Goal: Information Seeking & Learning: Learn about a topic

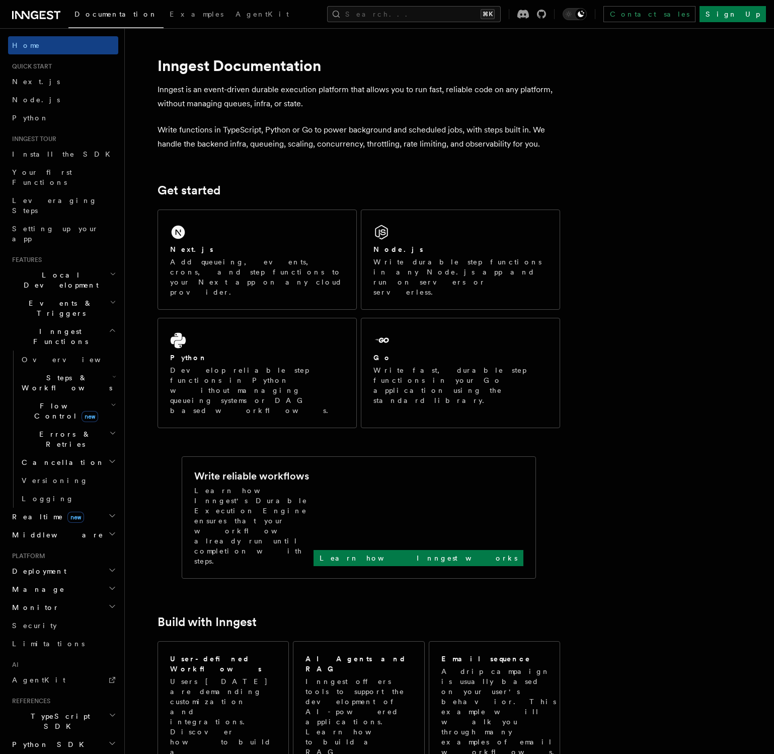
click at [53, 401] on span "Flow Control new" at bounding box center [64, 411] width 93 height 20
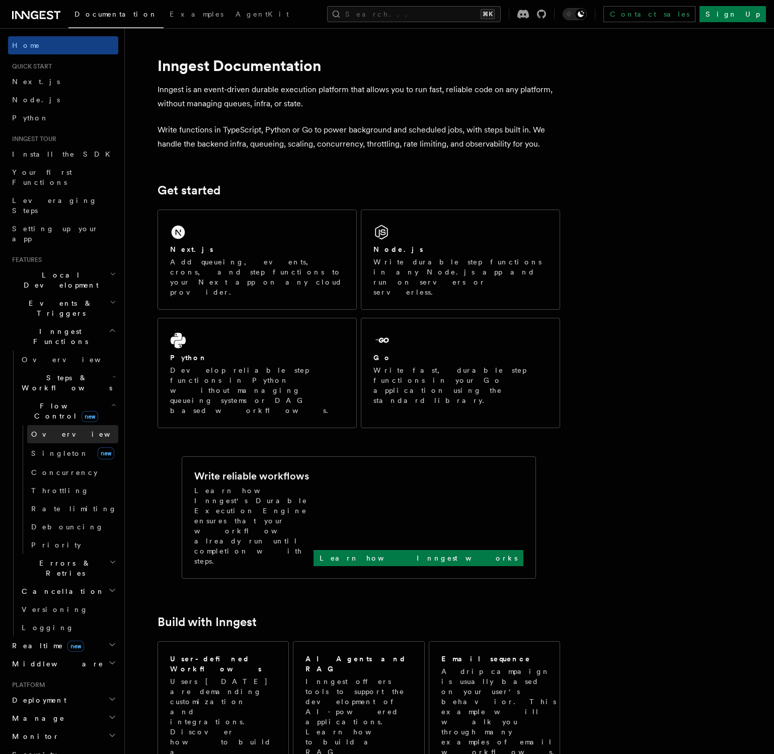
click at [52, 425] on link "Overview" at bounding box center [72, 434] width 91 height 18
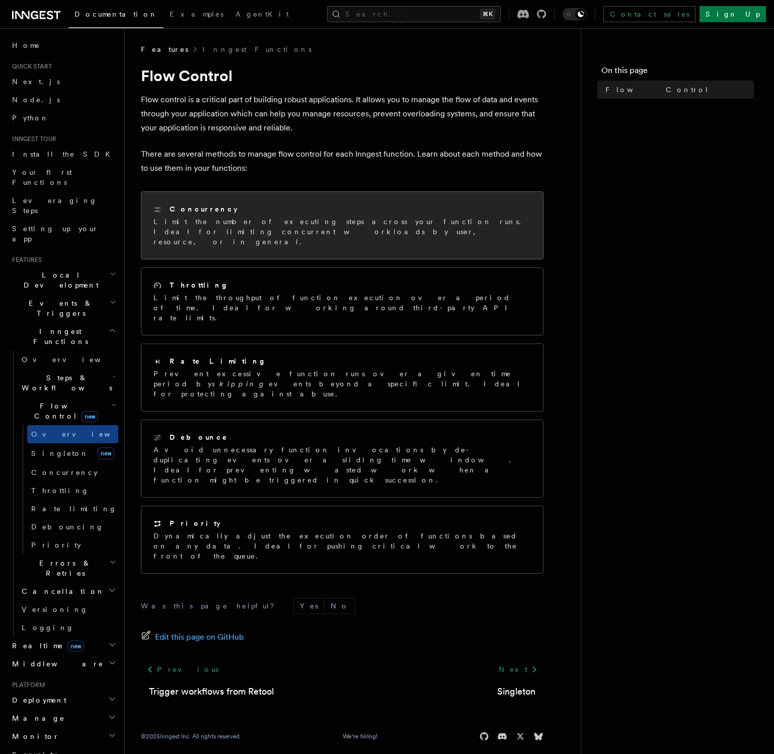
click at [263, 219] on p "Limit the number of executing steps across your function runs. Ideal for limiti…" at bounding box center [343, 231] width 378 height 30
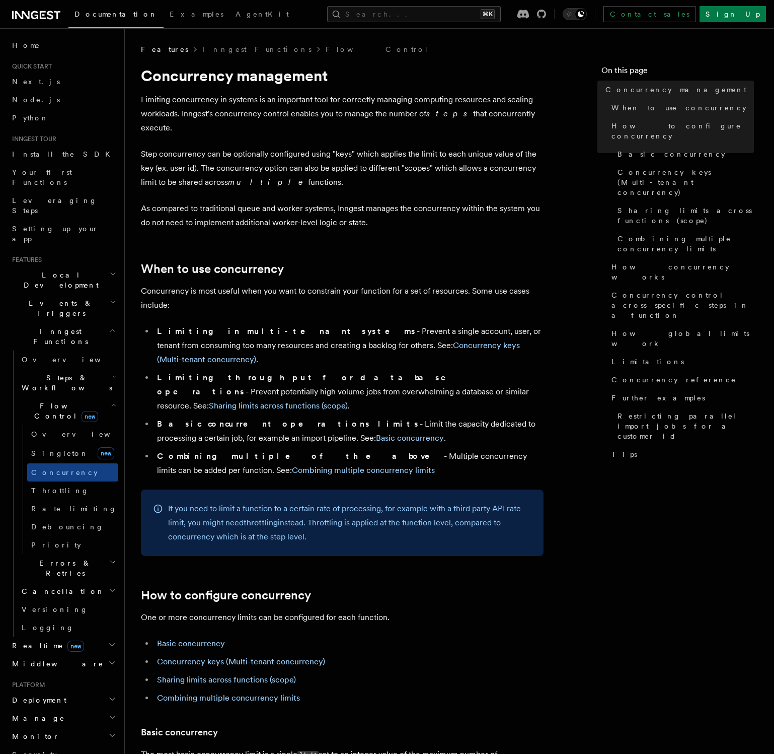
click at [314, 284] on p "Concurrency is most useful when you want to constrain your function for a set o…" at bounding box center [342, 298] width 403 height 28
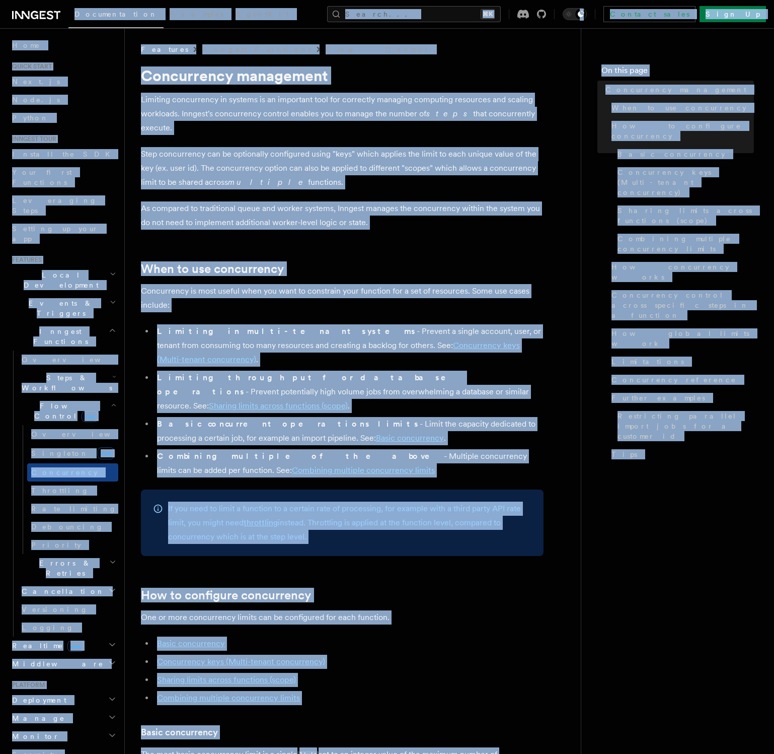
click at [146, 75] on h1 "Concurrency management" at bounding box center [342, 75] width 403 height 18
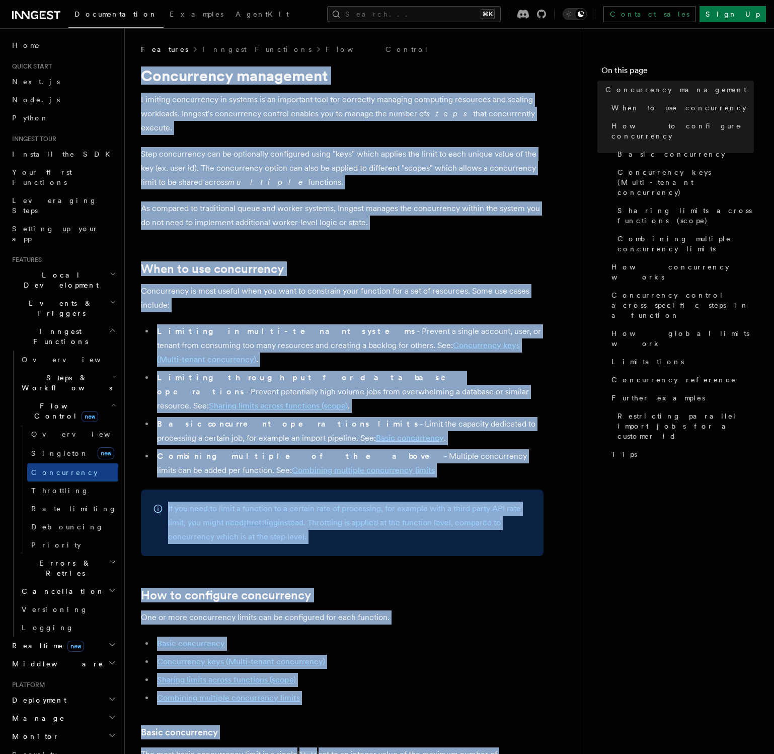
drag, startPoint x: 137, startPoint y: 68, endPoint x: 276, endPoint y: 430, distance: 387.9
click at [207, 173] on p "Step concurrency can be optionally configured using "keys" which applies the li…" at bounding box center [342, 168] width 403 height 42
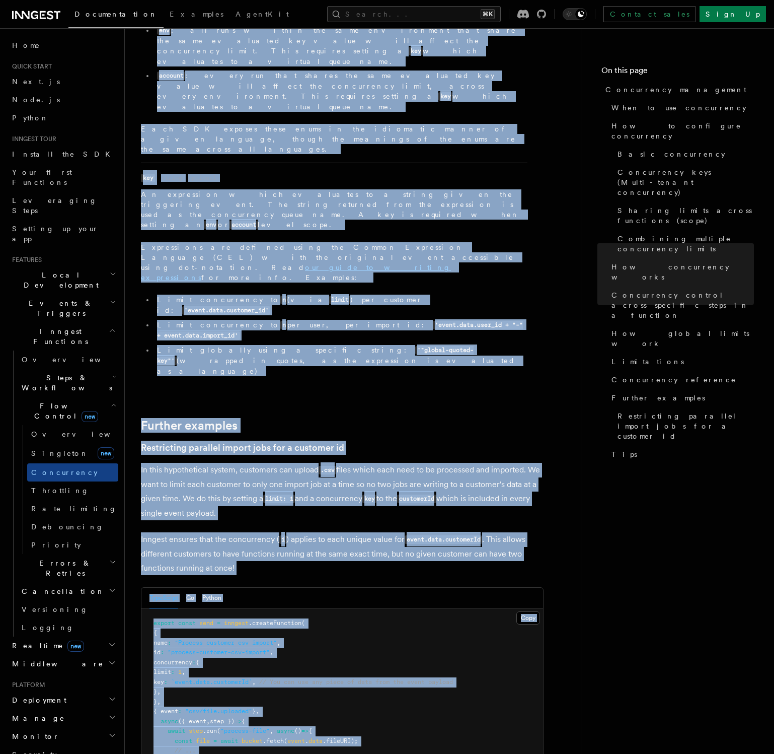
scroll to position [3749, 0]
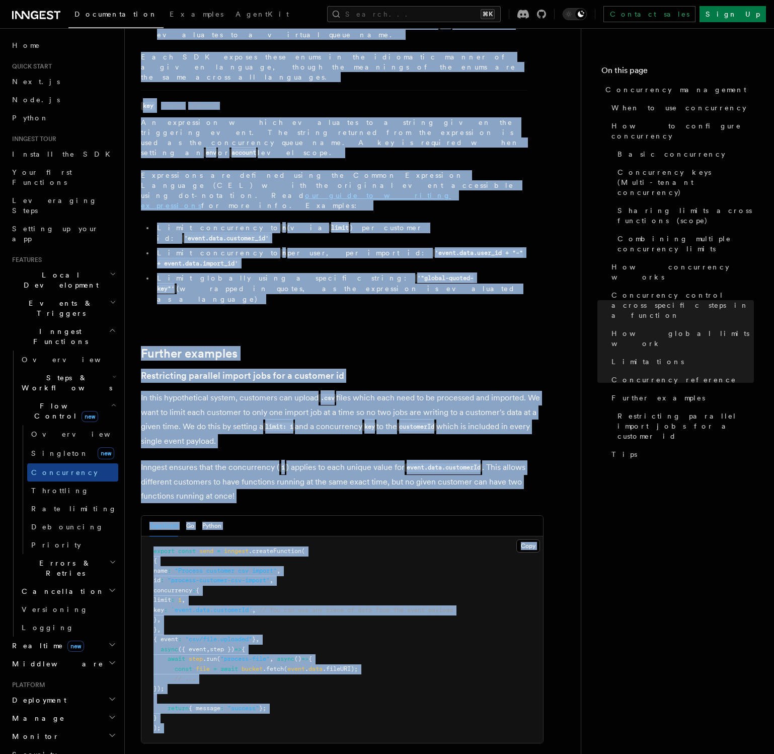
drag, startPoint x: 143, startPoint y: 67, endPoint x: 326, endPoint y: 500, distance: 469.6
copy article "Concurrency management Limiting concurrency in systems is an important tool for…"
click at [65, 443] on link "Singleton new" at bounding box center [72, 453] width 91 height 20
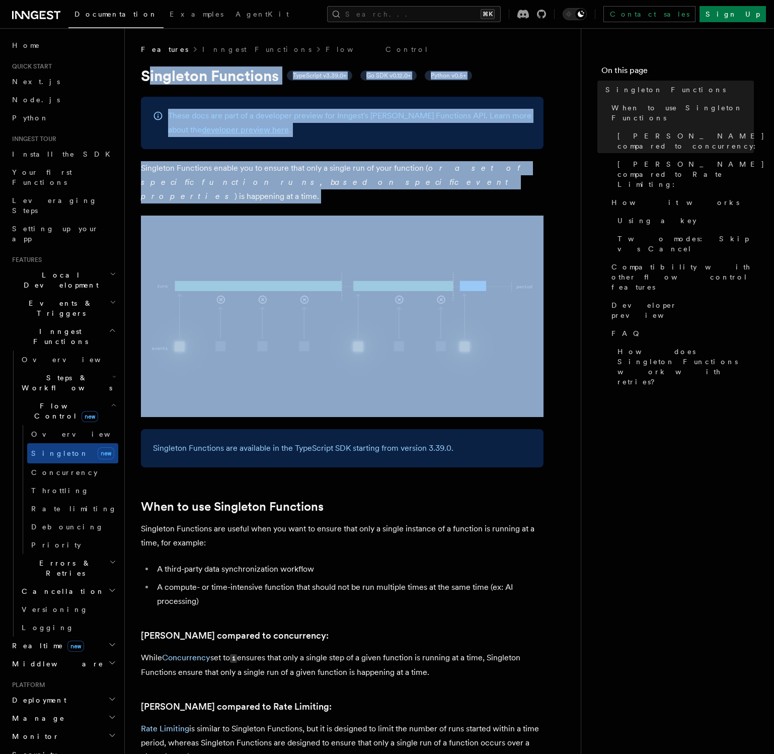
drag, startPoint x: 150, startPoint y: 76, endPoint x: 262, endPoint y: 224, distance: 186.5
click at [180, 106] on div "These docs are part of a developer preview for Inngest's Singleton Functions AP…" at bounding box center [342, 123] width 403 height 52
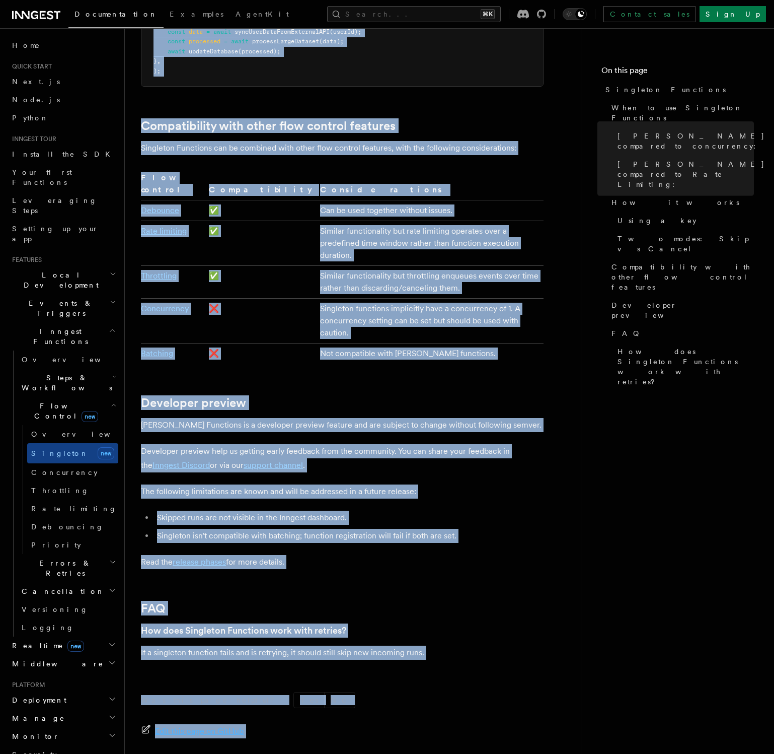
scroll to position [1689, 0]
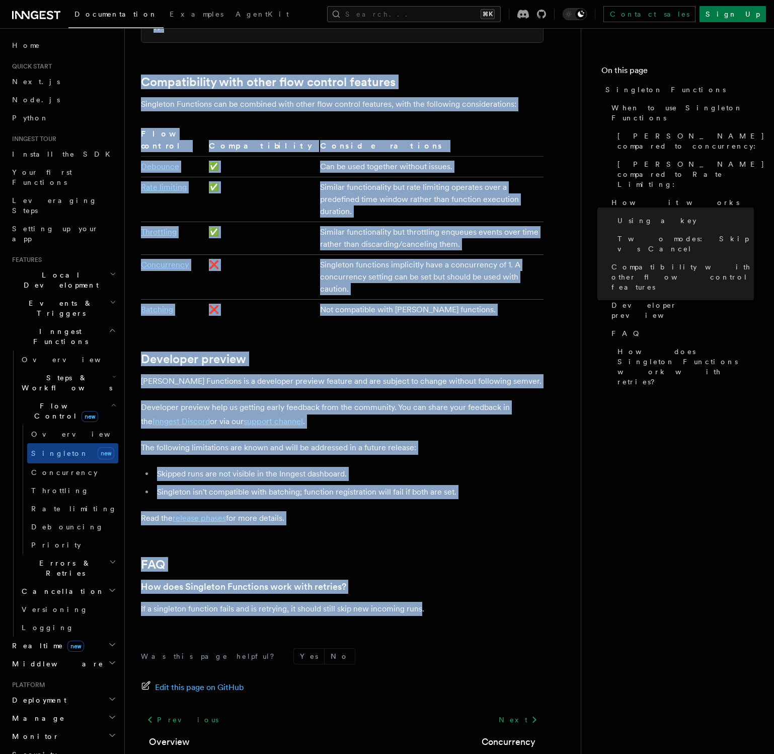
drag, startPoint x: 160, startPoint y: 89, endPoint x: 420, endPoint y: 544, distance: 524.5
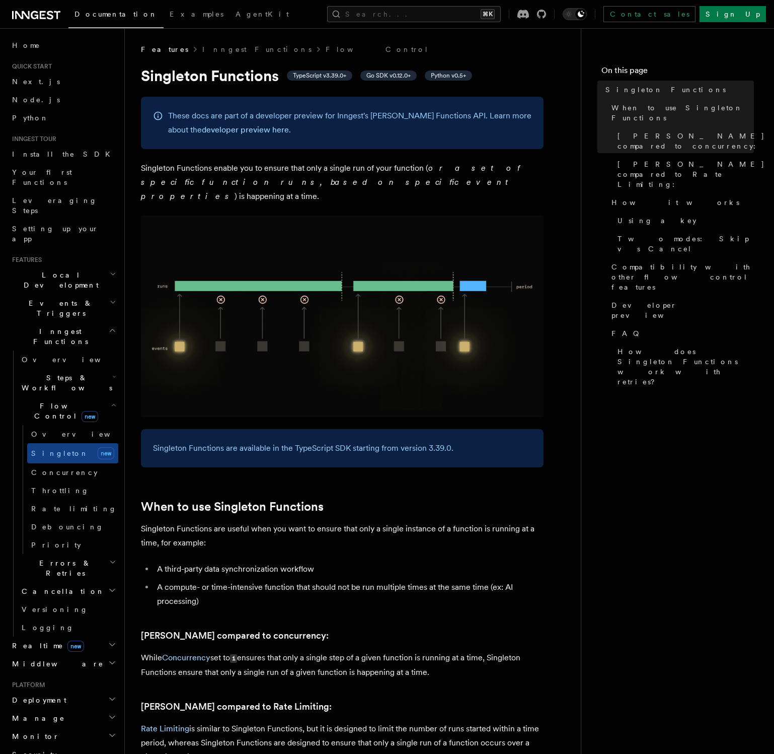
scroll to position [183, 0]
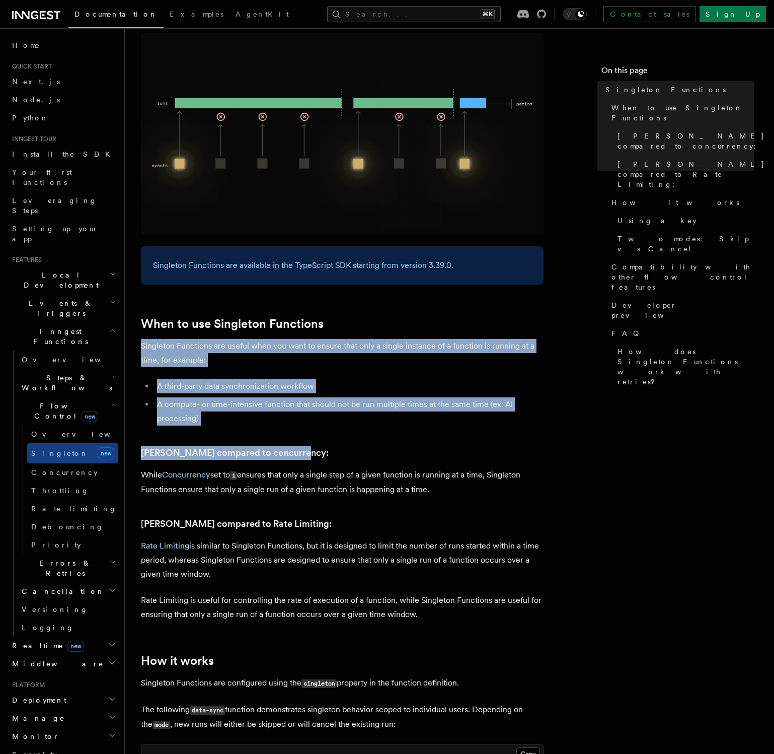
drag, startPoint x: 355, startPoint y: 312, endPoint x: 315, endPoint y: 435, distance: 130.2
click at [336, 446] on h3 "Singleton compared to concurrency:" at bounding box center [342, 453] width 403 height 14
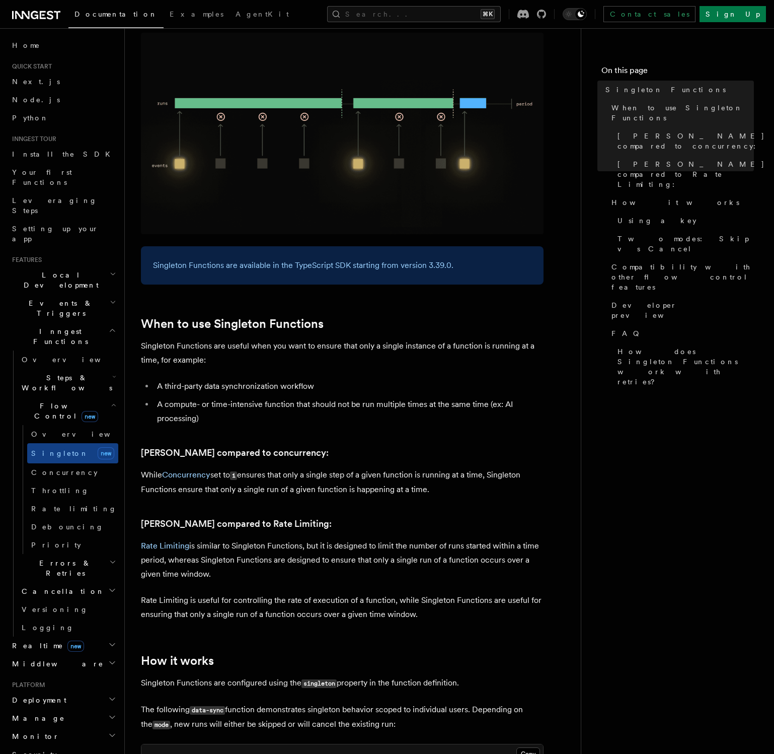
drag, startPoint x: 328, startPoint y: 437, endPoint x: 449, endPoint y: 476, distance: 126.9
click at [438, 480] on p "While Concurrency set to 1 ensures that only a single step of a given function …" at bounding box center [342, 482] width 403 height 29
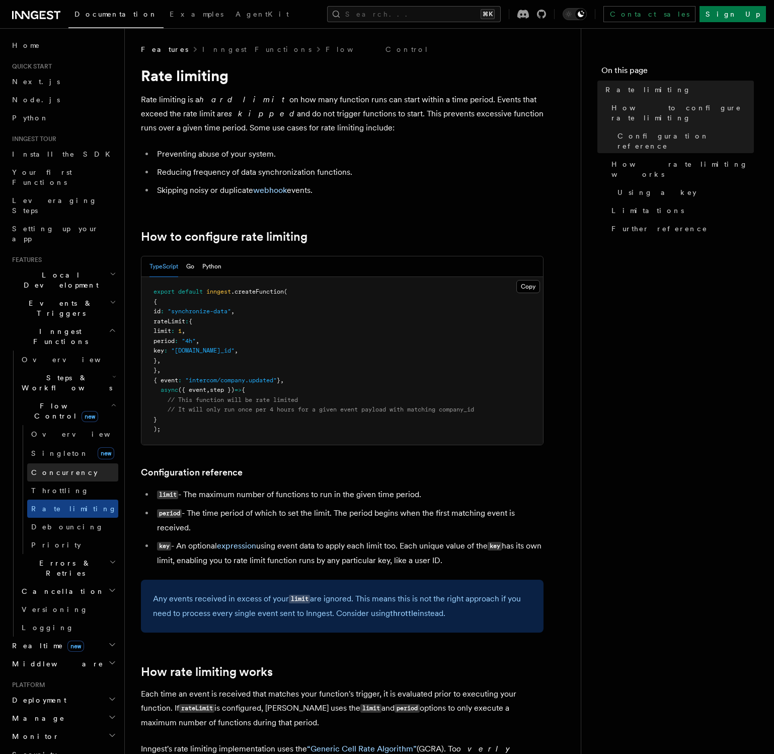
click at [58, 468] on span "Concurrency" at bounding box center [64, 472] width 66 height 8
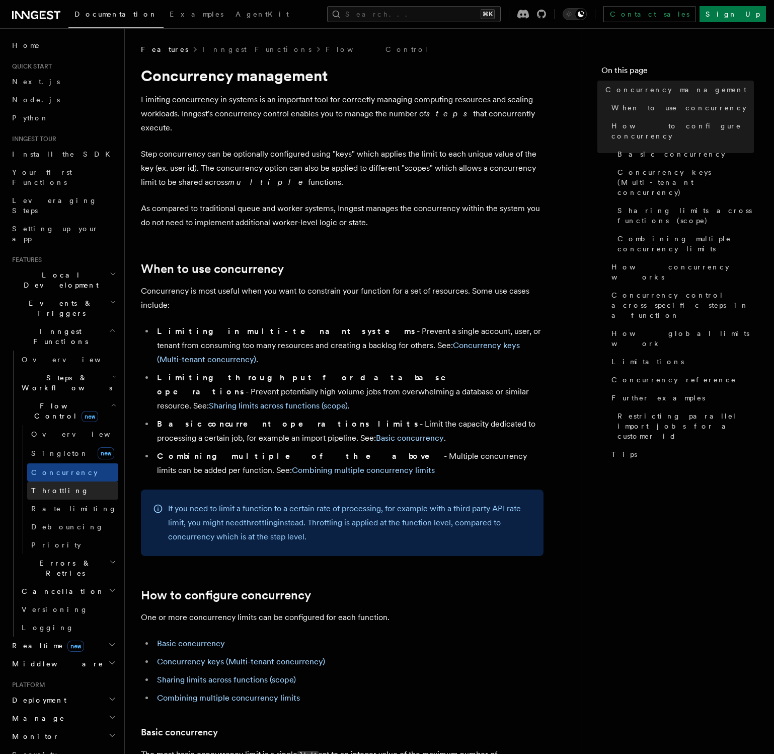
click at [51, 481] on link "Throttling" at bounding box center [72, 490] width 91 height 18
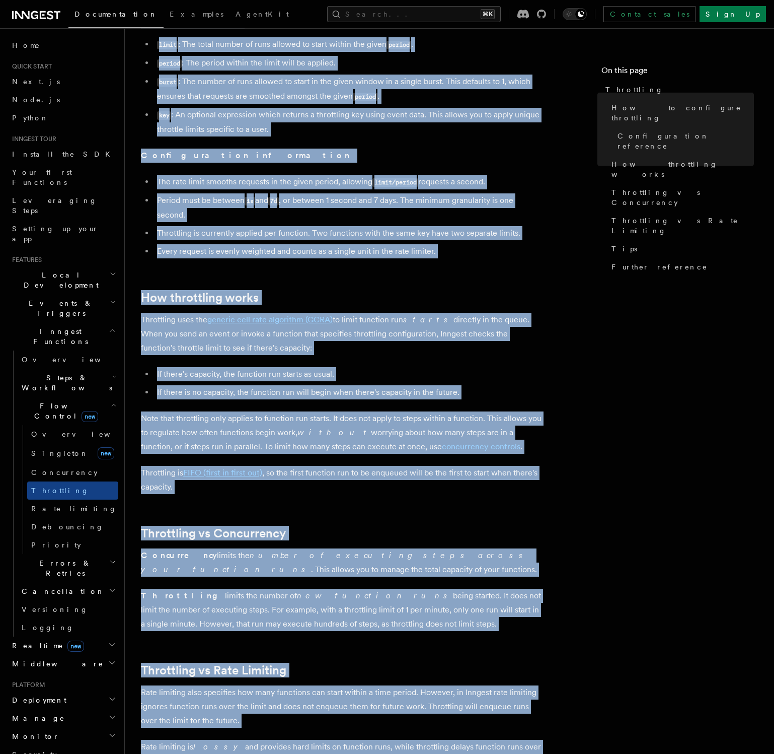
scroll to position [832, 0]
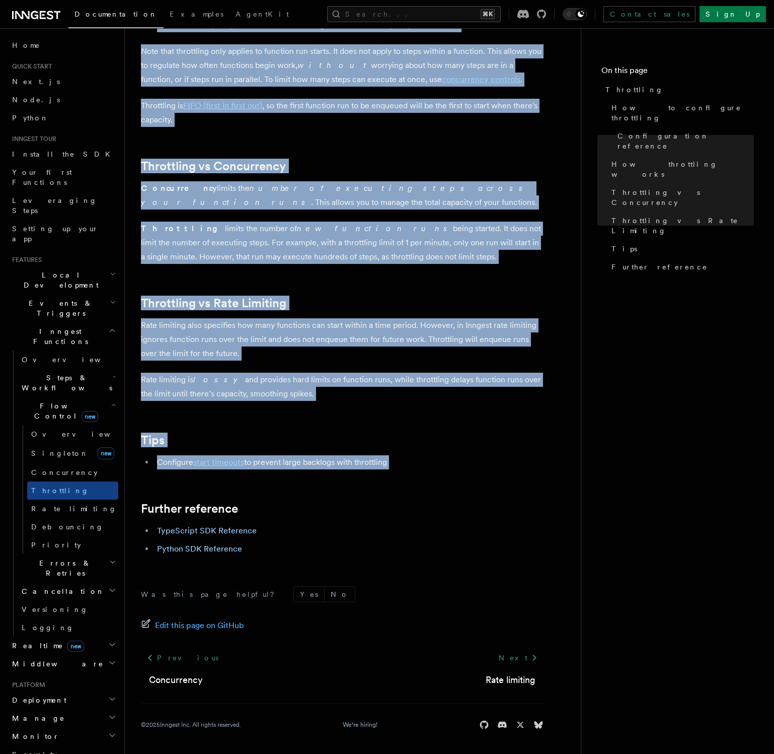
drag, startPoint x: 141, startPoint y: 71, endPoint x: 408, endPoint y: 471, distance: 480.6
copy article "Throttling Throttling allows you to specify how many function runs can start wi…"
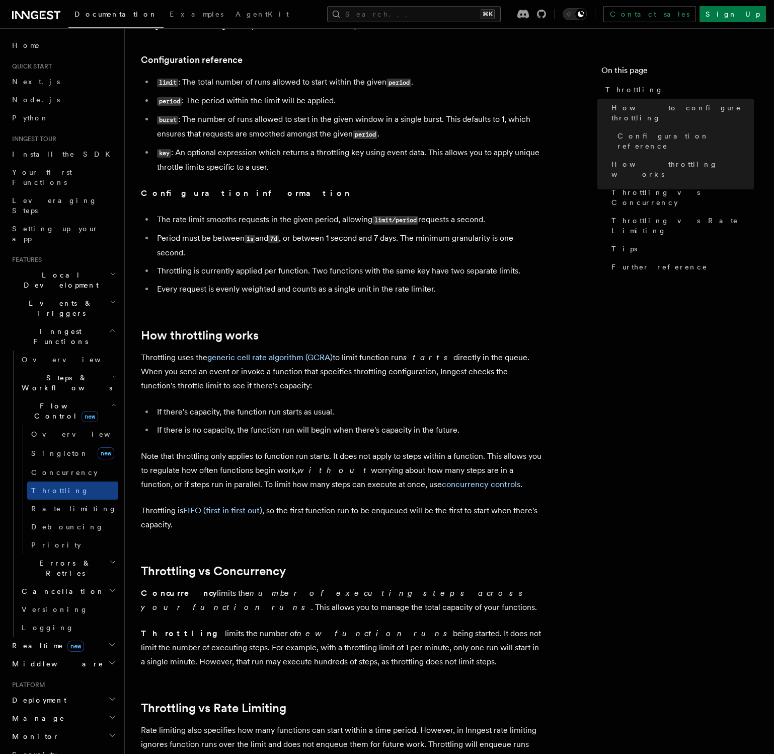
click at [372, 179] on article "Features Inngest Functions Flow Control Throttling Throttling allows you to spe…" at bounding box center [353, 388] width 424 height 1539
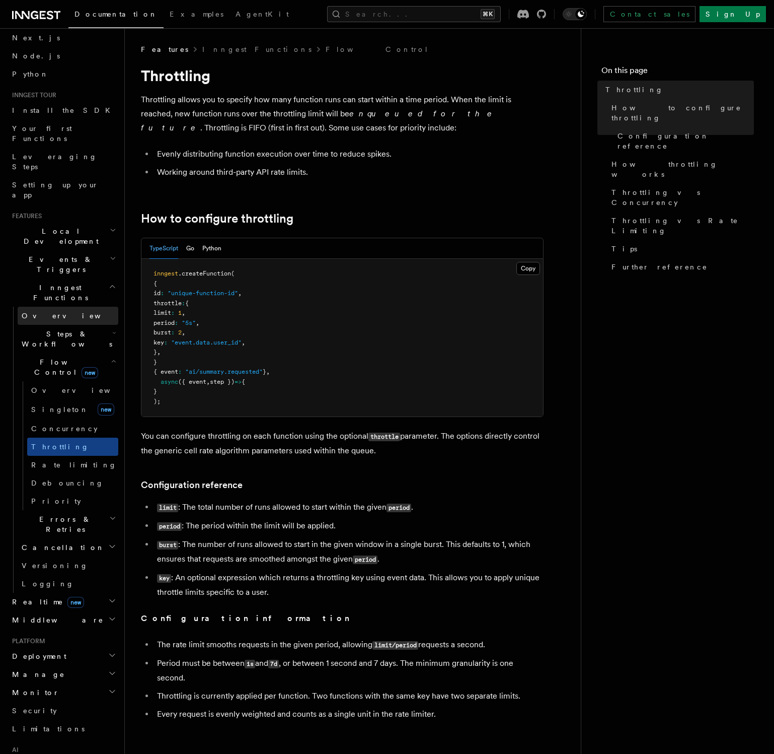
scroll to position [86, 0]
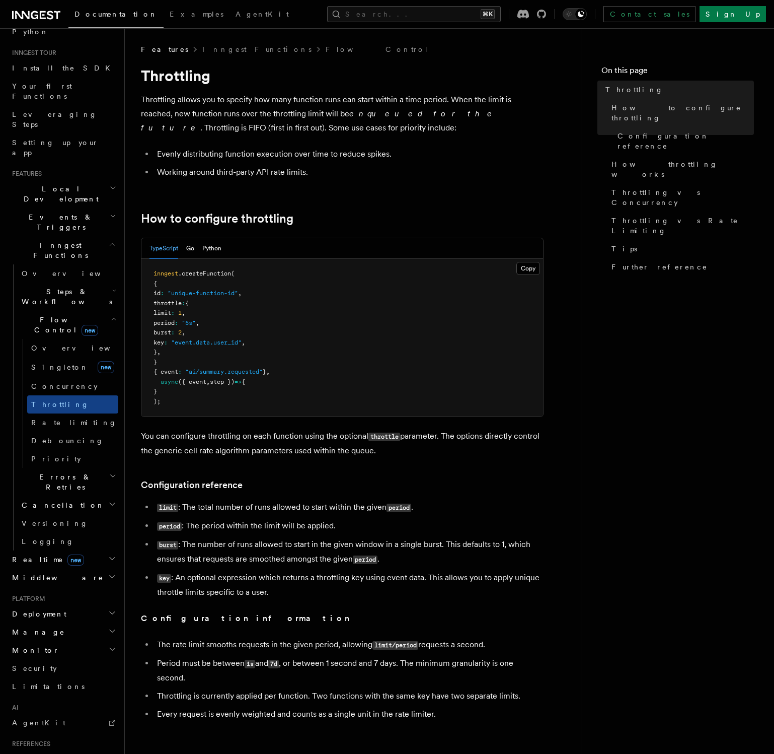
click at [88, 550] on h2 "Realtime new" at bounding box center [63, 559] width 110 height 18
click at [72, 568] on link "Overview" at bounding box center [68, 577] width 101 height 18
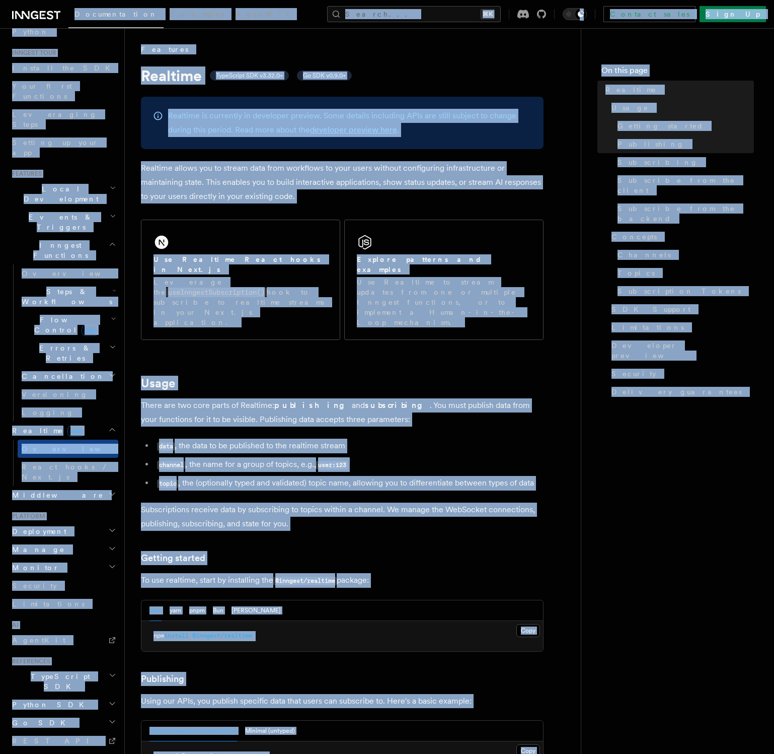
copy body "Loremipsumdol Sitametc AdipiSci Elitse... ⌘D Eiusmod tempo Inci Ut Labore... Et…"
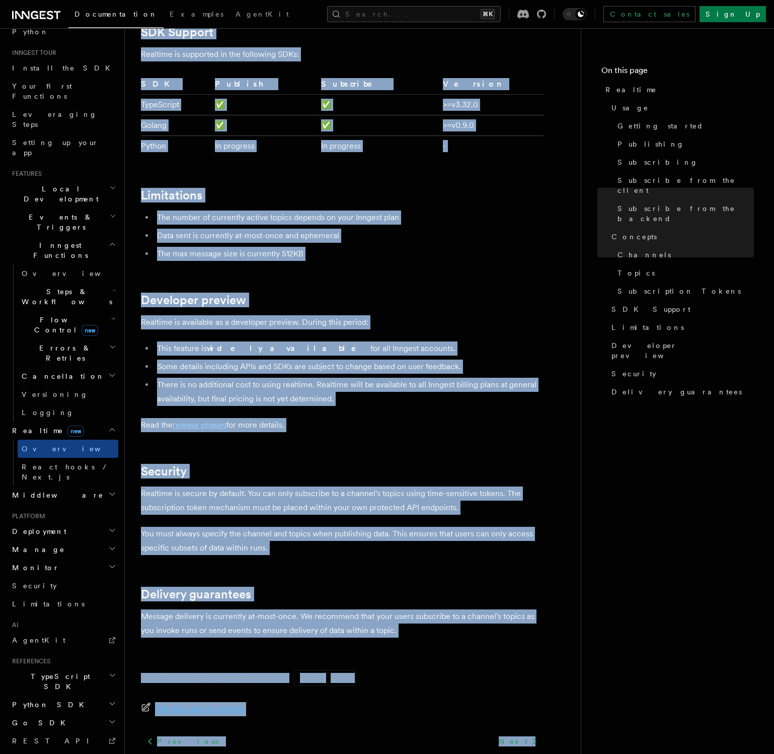
scroll to position [3081, 0]
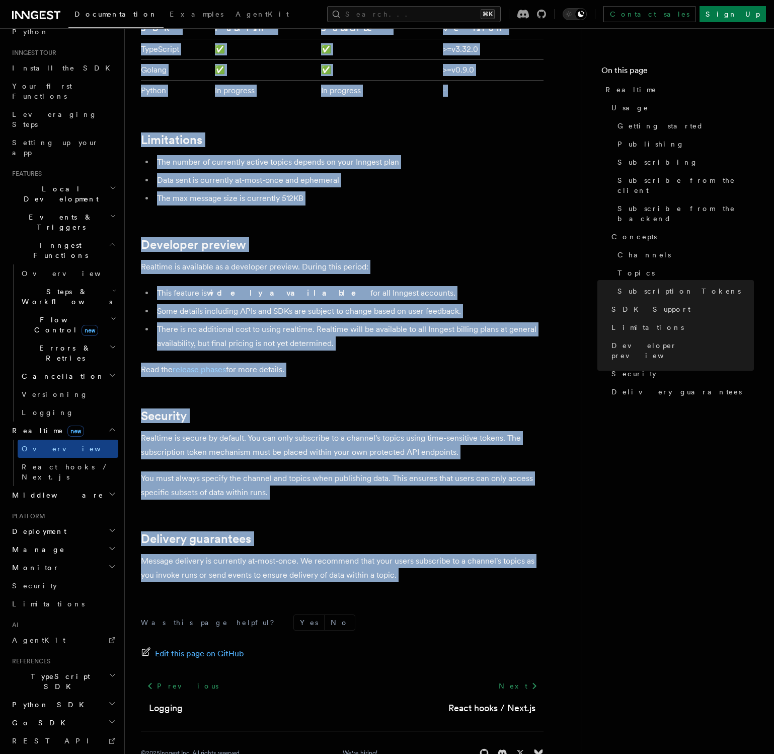
drag, startPoint x: 223, startPoint y: 102, endPoint x: 478, endPoint y: 572, distance: 534.8
copy article "Realtime TypeScript SDK v3.32.0+ Go SDK v0.9.0+ Realtime is currently in develo…"
click at [78, 463] on span "React hooks / Next.js" at bounding box center [66, 472] width 89 height 18
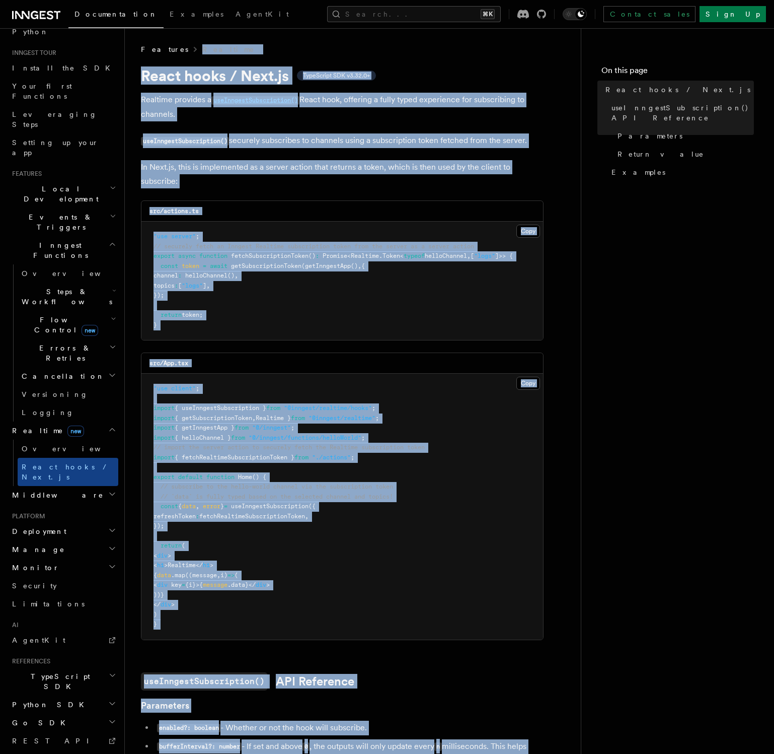
click at [367, 540] on pre ""use client" ; import { useInngestSubscription } from "@inngest/realtime/hooks"…" at bounding box center [342, 507] width 402 height 266
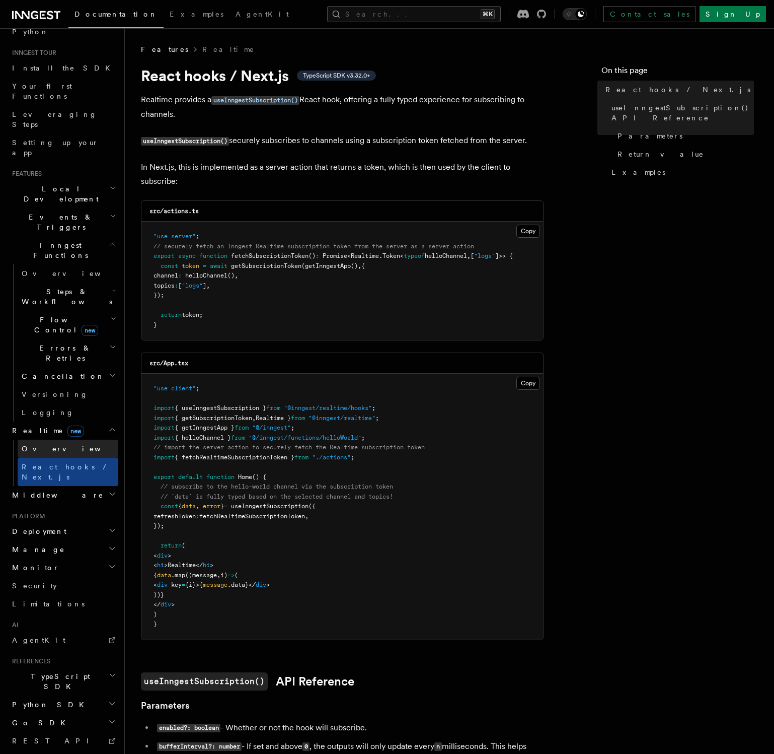
click at [63, 439] on link "Overview" at bounding box center [68, 448] width 101 height 18
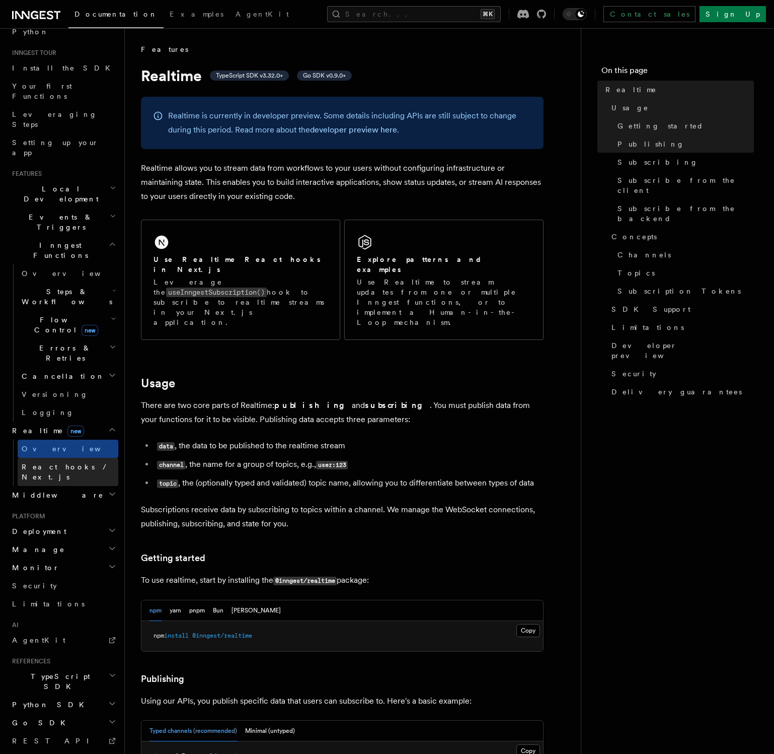
click at [63, 463] on span "React hooks / Next.js" at bounding box center [66, 472] width 89 height 18
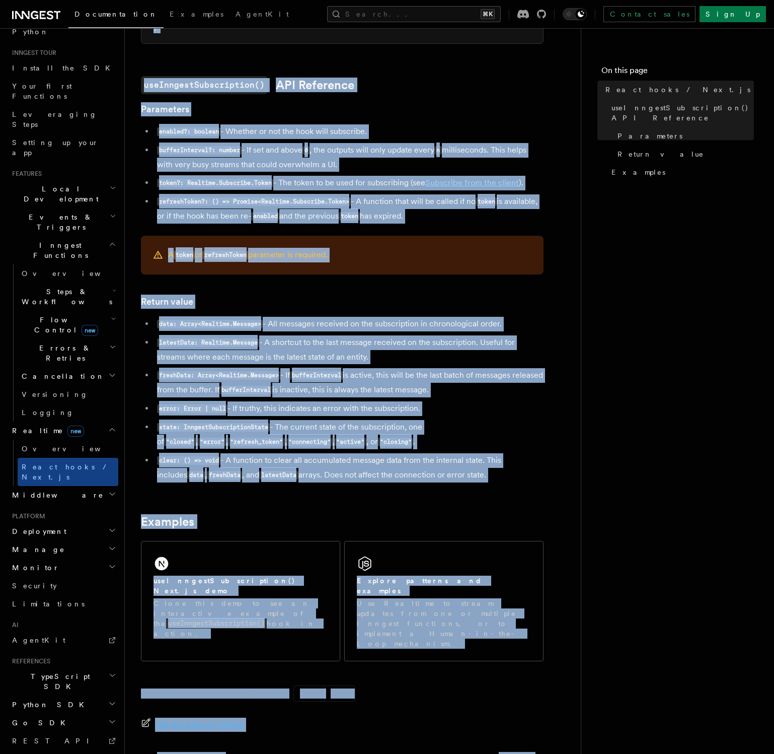
scroll to position [669, 0]
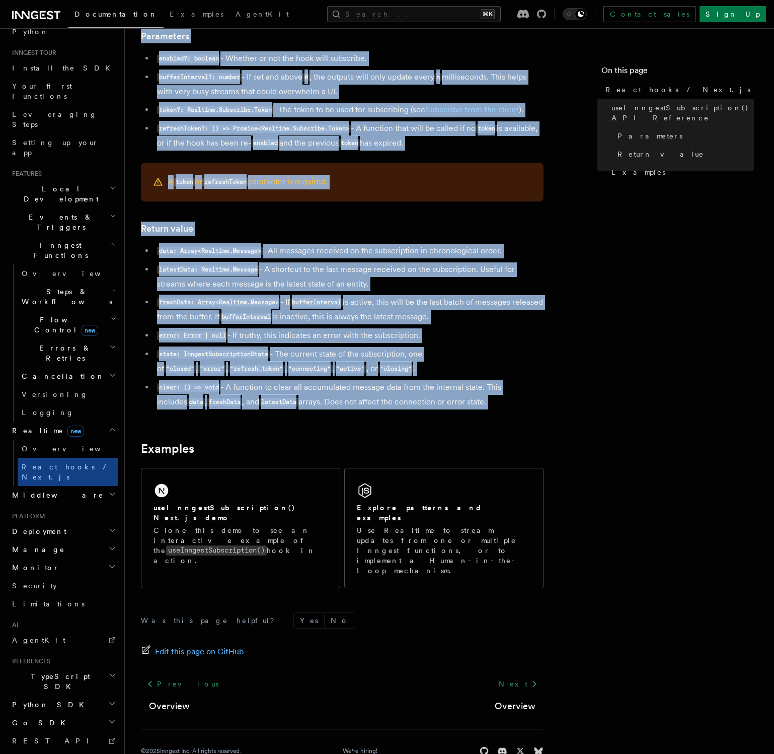
drag, startPoint x: 139, startPoint y: 69, endPoint x: 463, endPoint y: 424, distance: 480.7
click at [463, 424] on div "Features Realtime React hooks / Next.js TypeScript SDK v3.32.0+ Realtime provid…" at bounding box center [369, 55] width 488 height 1449
copy article "React hooks / Next.js TypeScript SDK v3.32.0+ Realtime provides a useInngestSub…"
click at [337, 448] on h2 "Examples" at bounding box center [342, 448] width 403 height 14
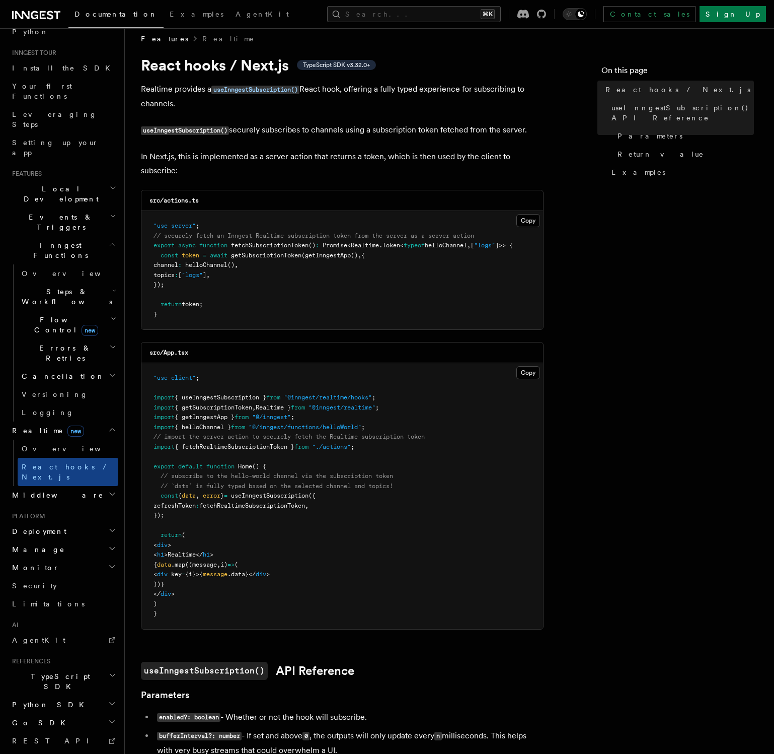
scroll to position [0, 0]
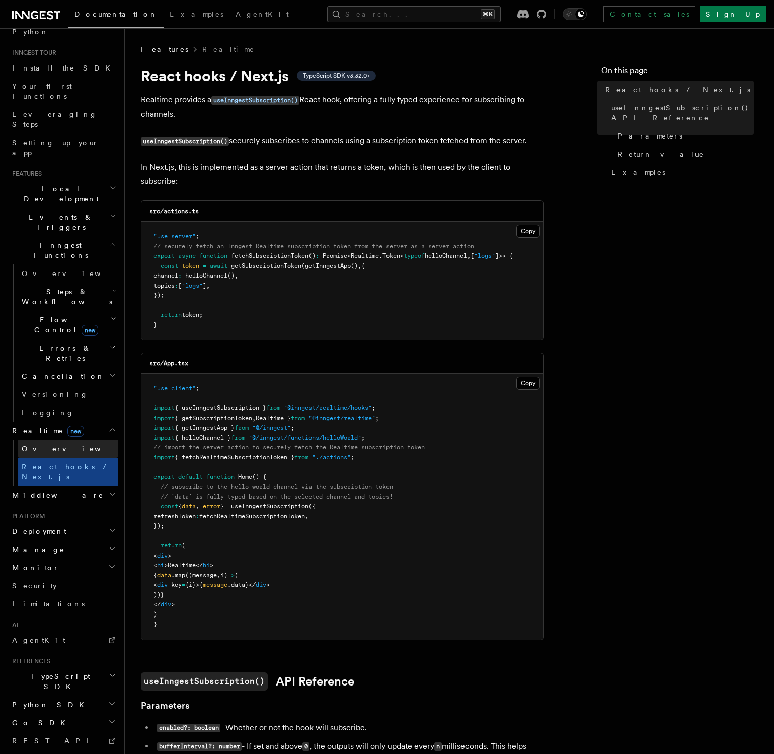
click at [38, 445] on span "Overview" at bounding box center [74, 449] width 104 height 8
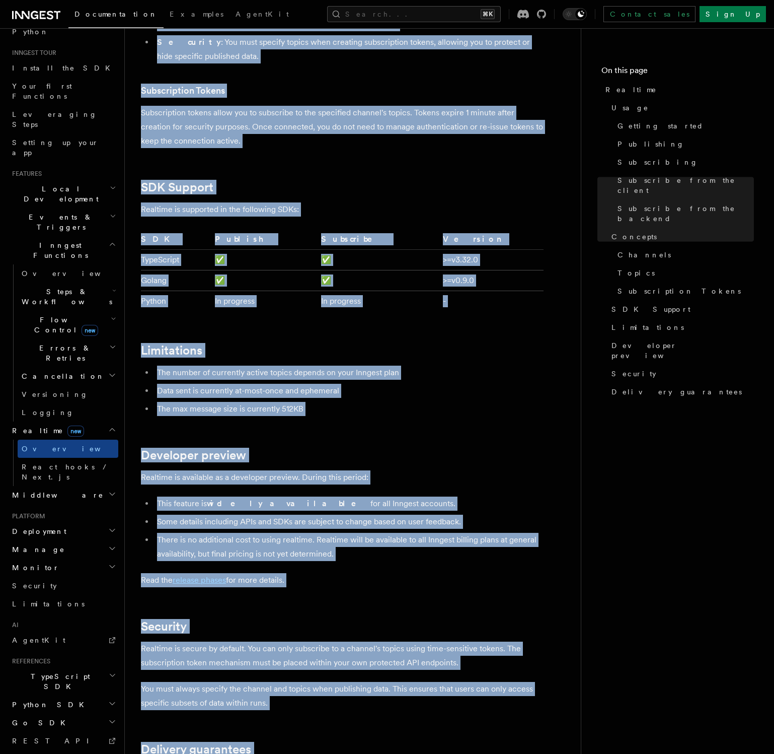
scroll to position [3081, 0]
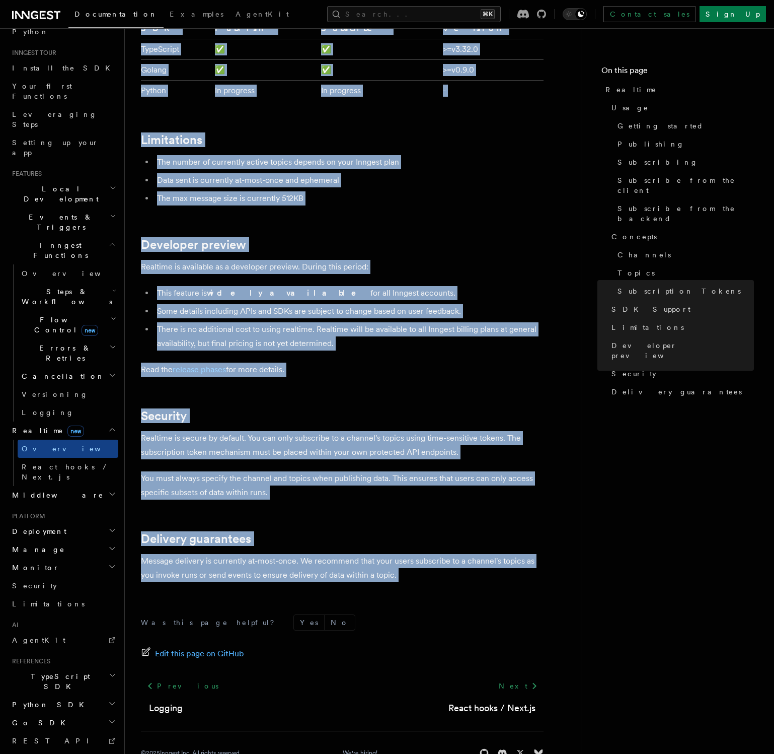
drag, startPoint x: 237, startPoint y: 122, endPoint x: 421, endPoint y: 567, distance: 481.6
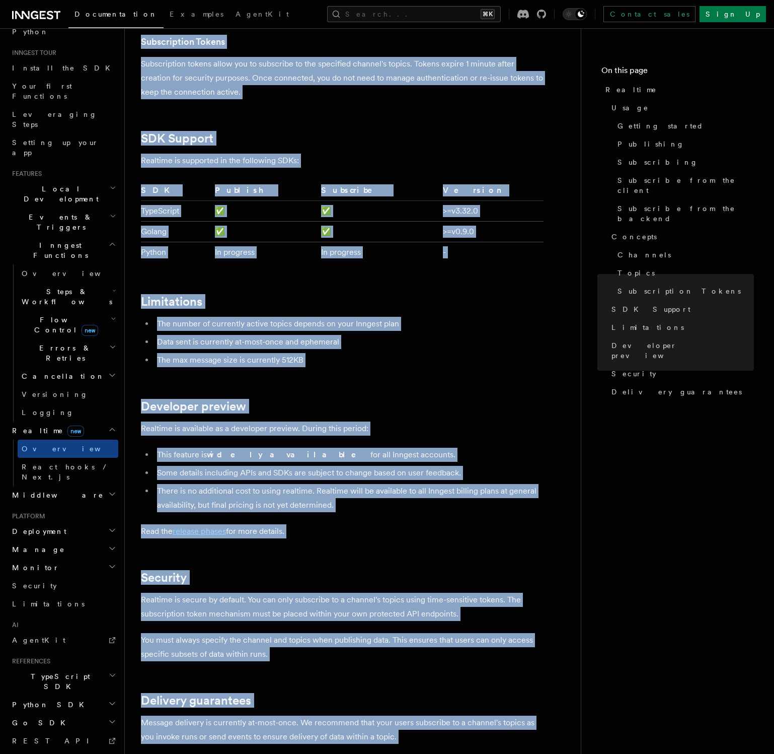
click at [428, 335] on li "Data sent is currently at-most-once and ephemeral" at bounding box center [349, 342] width 390 height 14
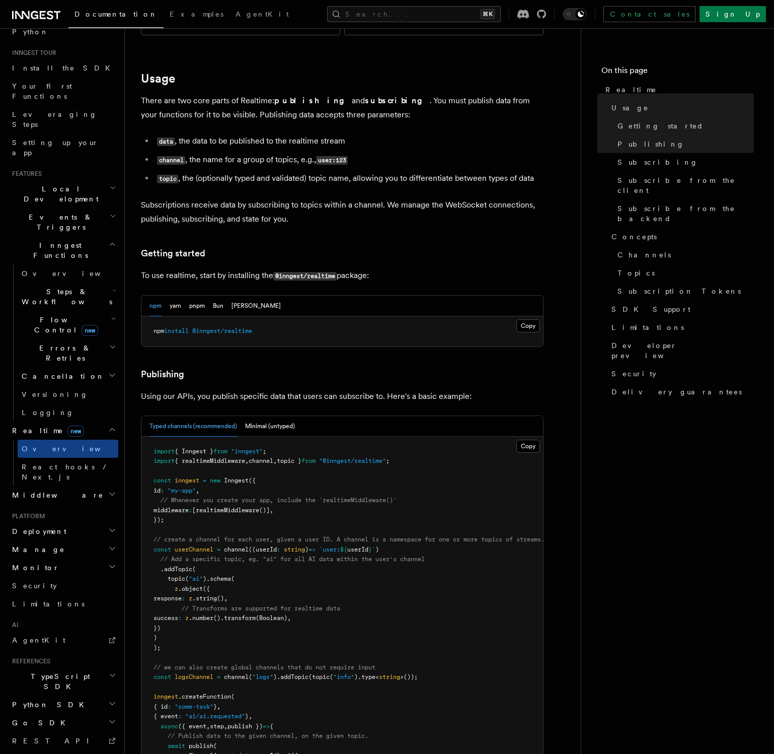
scroll to position [306, 0]
click at [232, 294] on button "[PERSON_NAME]" at bounding box center [256, 304] width 49 height 21
click at [217, 294] on button "Bun" at bounding box center [218, 304] width 11 height 21
click at [201, 294] on button "pnpm" at bounding box center [197, 304] width 16 height 21
click at [183, 294] on div "npm yarn pnpm Bun [PERSON_NAME]" at bounding box center [215, 304] width 131 height 21
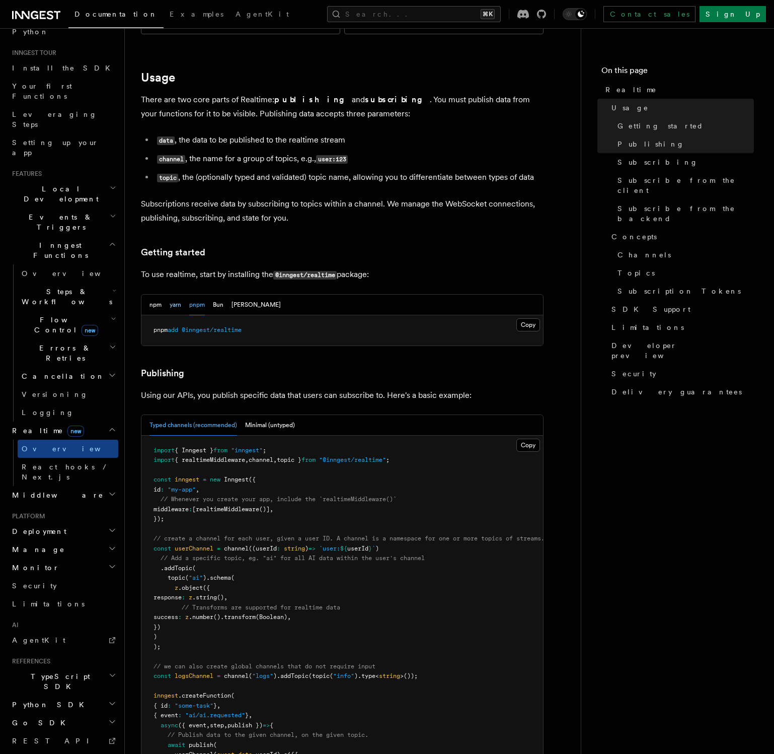
click at [170, 294] on button "yarn" at bounding box center [176, 304] width 12 height 21
click at [157, 294] on button "npm" at bounding box center [156, 304] width 12 height 21
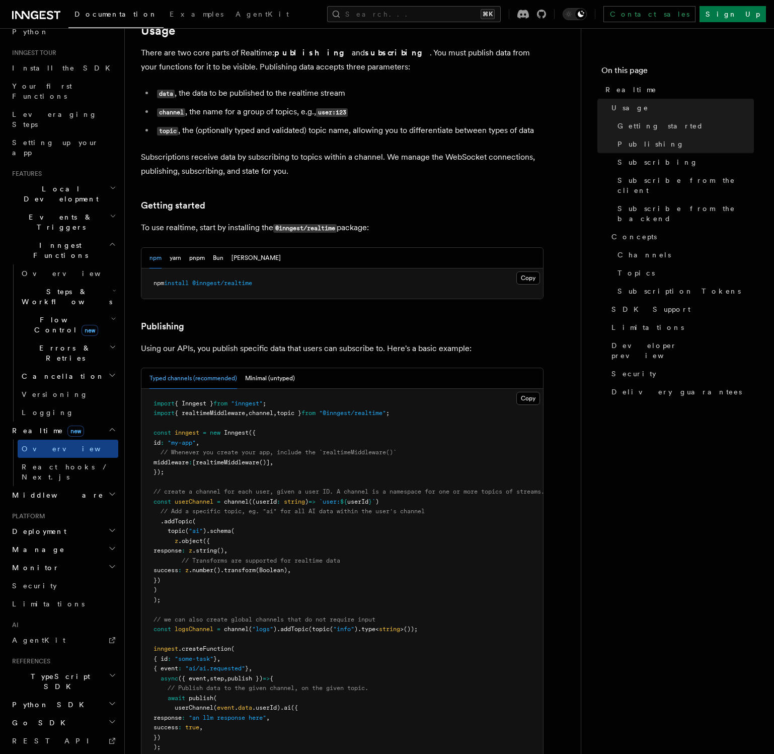
scroll to position [353, 0]
click at [268, 367] on button "Minimal (untyped)" at bounding box center [270, 377] width 50 height 21
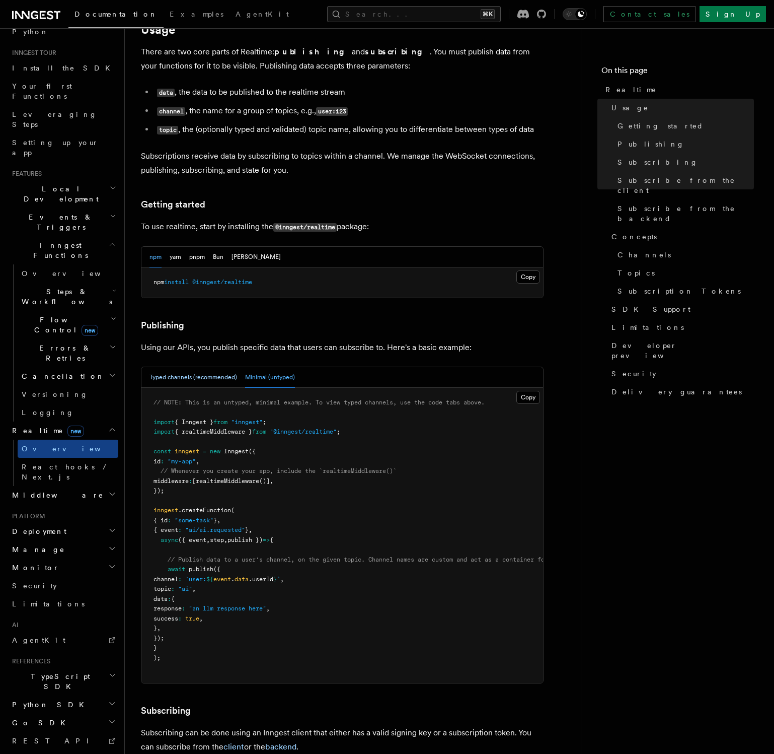
click at [220, 367] on button "Typed channels (recommended)" at bounding box center [194, 377] width 88 height 21
